Goal: Find specific page/section: Find specific page/section

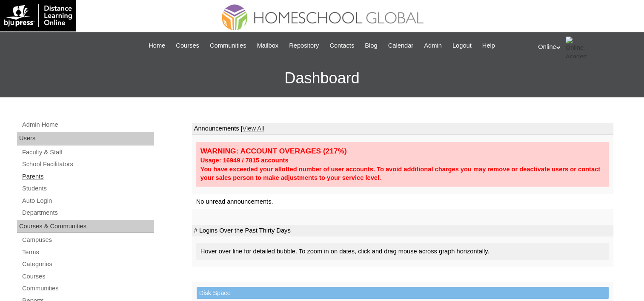
click at [42, 177] on link "Parents" at bounding box center [87, 177] width 133 height 11
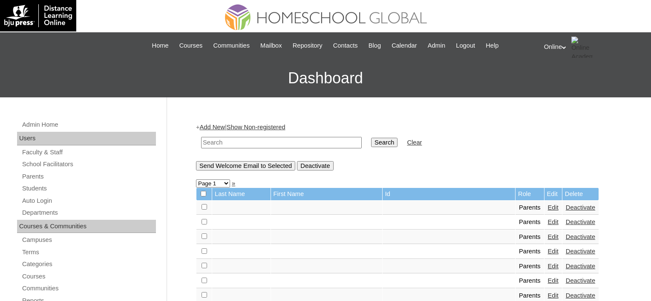
click at [41, 192] on link "Students" at bounding box center [88, 189] width 135 height 11
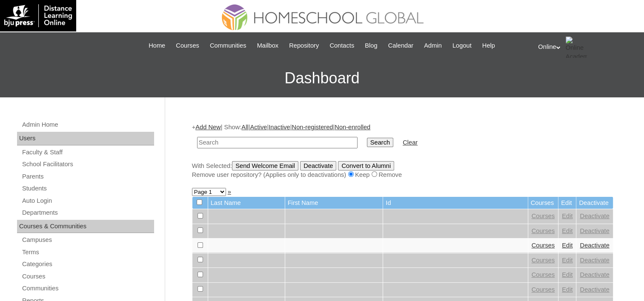
click at [238, 135] on td at bounding box center [277, 143] width 169 height 20
click at [235, 142] on input "text" at bounding box center [277, 142] width 161 height 11
type input "Massimo"
click at [367, 138] on input "Search" at bounding box center [380, 142] width 26 height 9
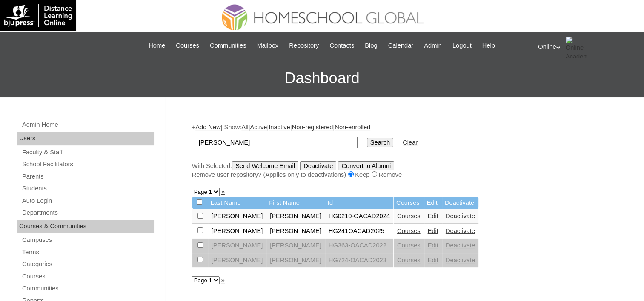
click at [428, 231] on link "Edit" at bounding box center [433, 231] width 11 height 7
